Goal: Find specific page/section: Find specific page/section

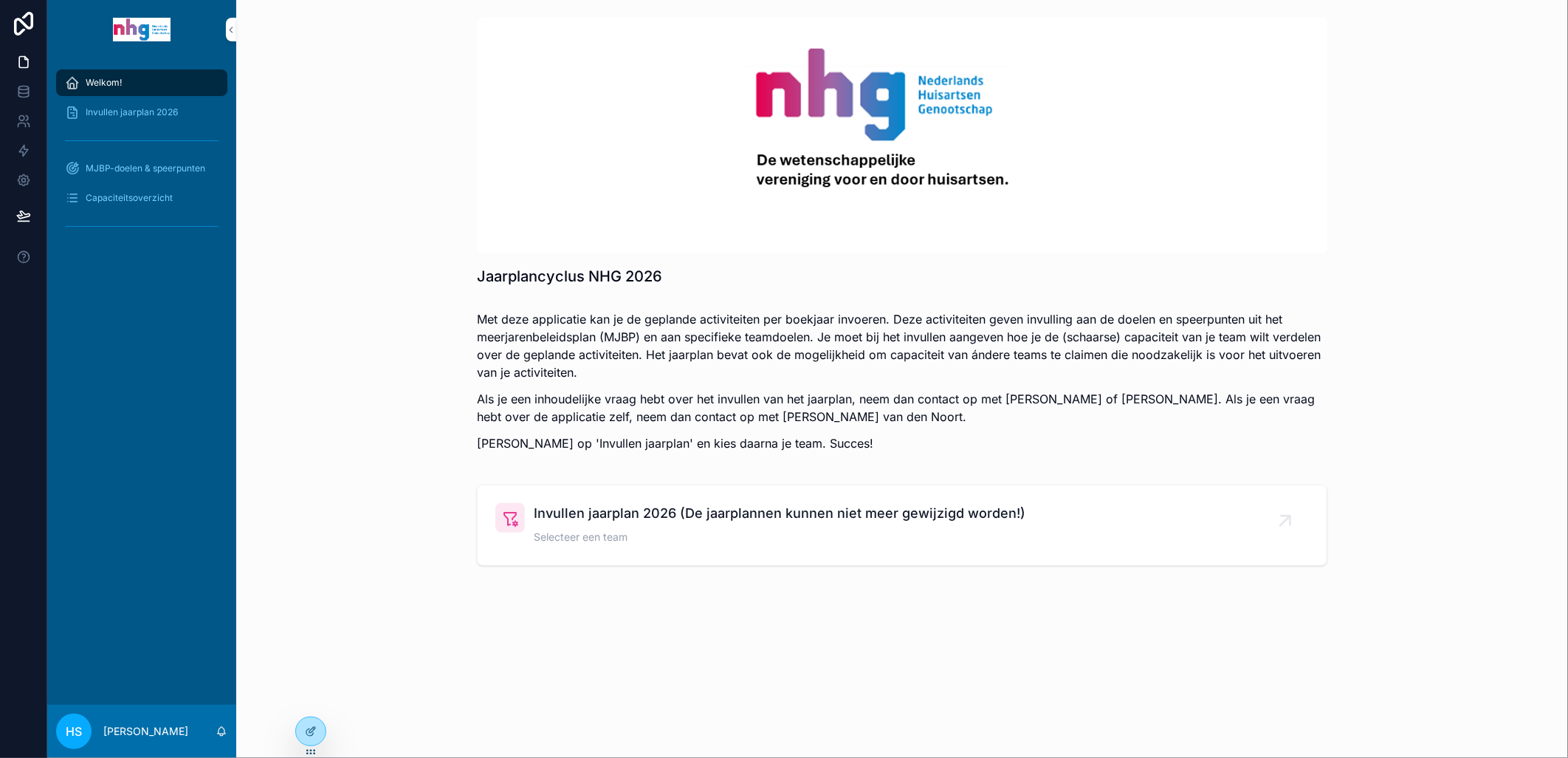
click at [580, 523] on span "Invullen jaarplan 2026 (De jaarplannen kunnen niet meer gewijzigd worden!)" at bounding box center [780, 513] width 492 height 21
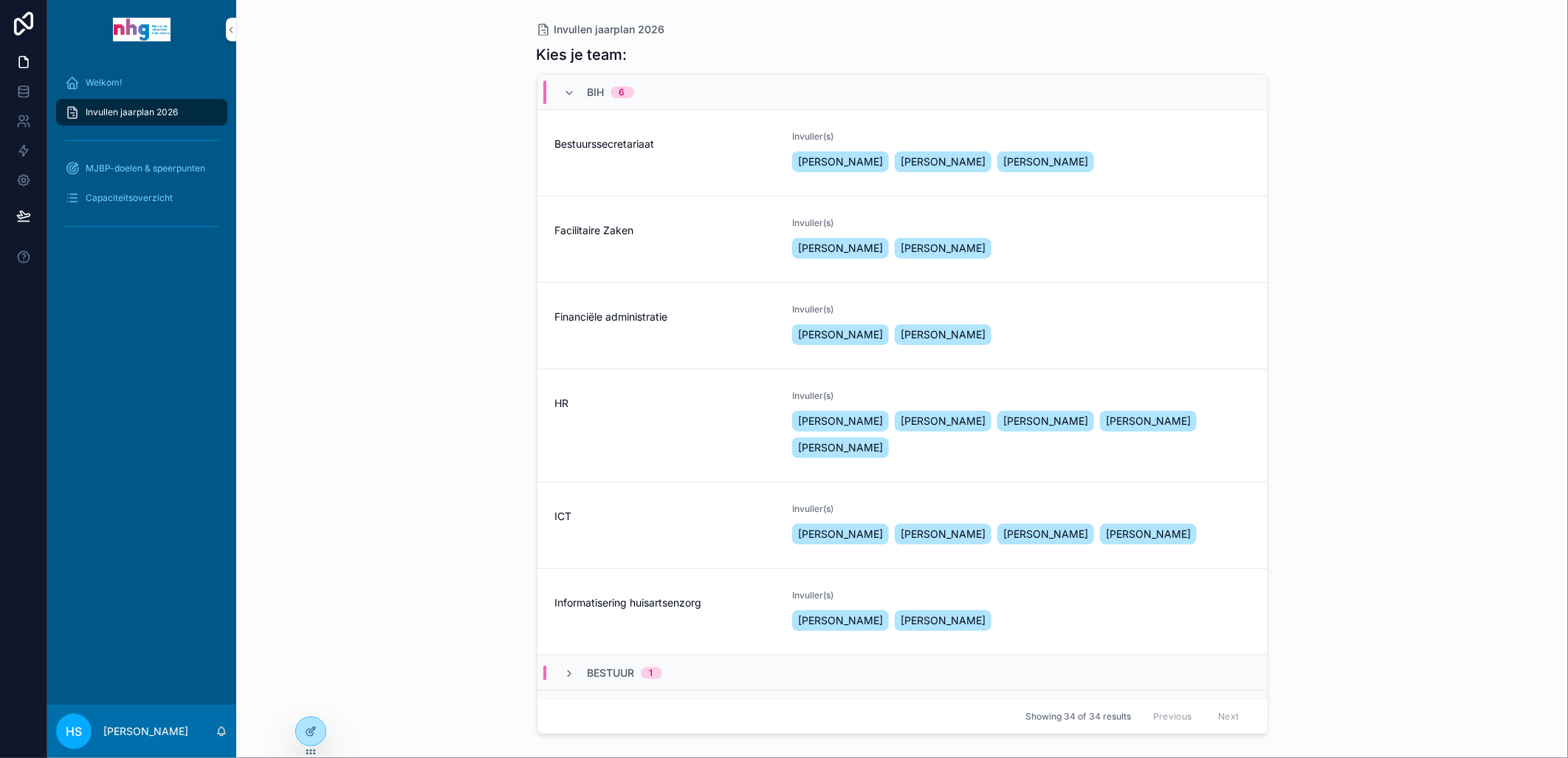
click at [621, 528] on div "ICT" at bounding box center [665, 525] width 220 height 45
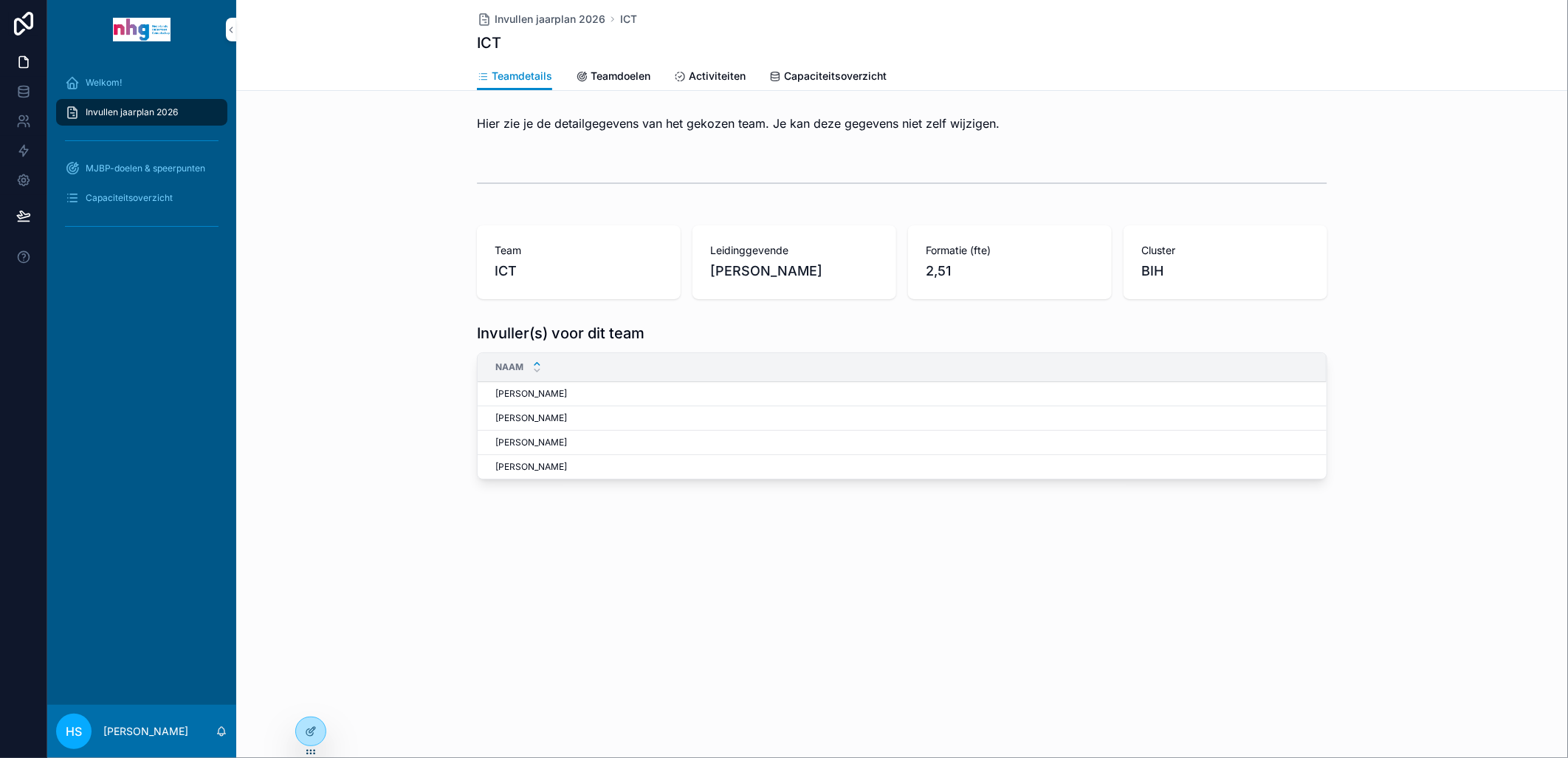
click at [704, 79] on span "Activiteiten" at bounding box center [717, 76] width 57 height 15
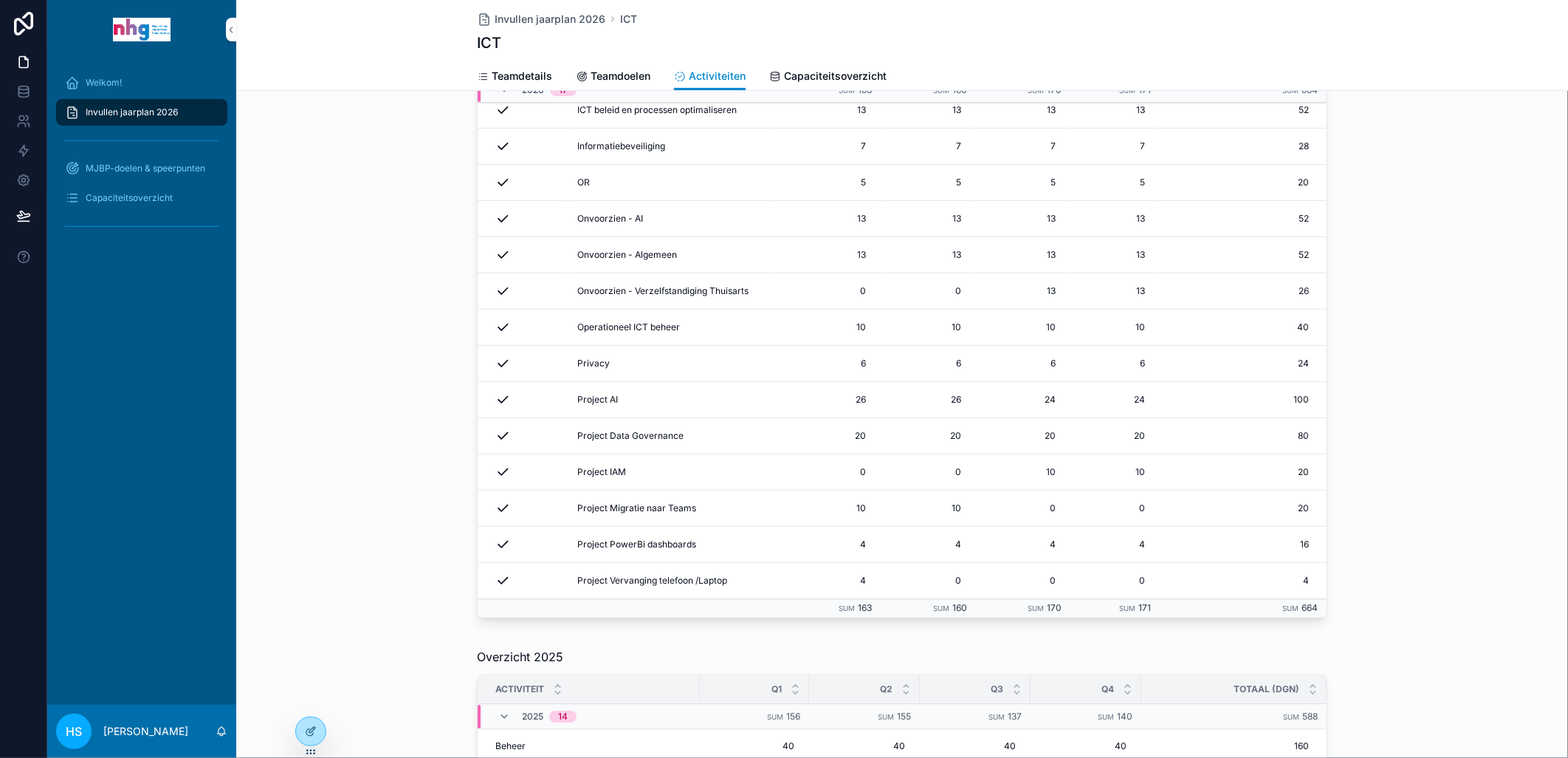
scroll to position [246, 0]
